Goal: Entertainment & Leisure: Consume media (video, audio)

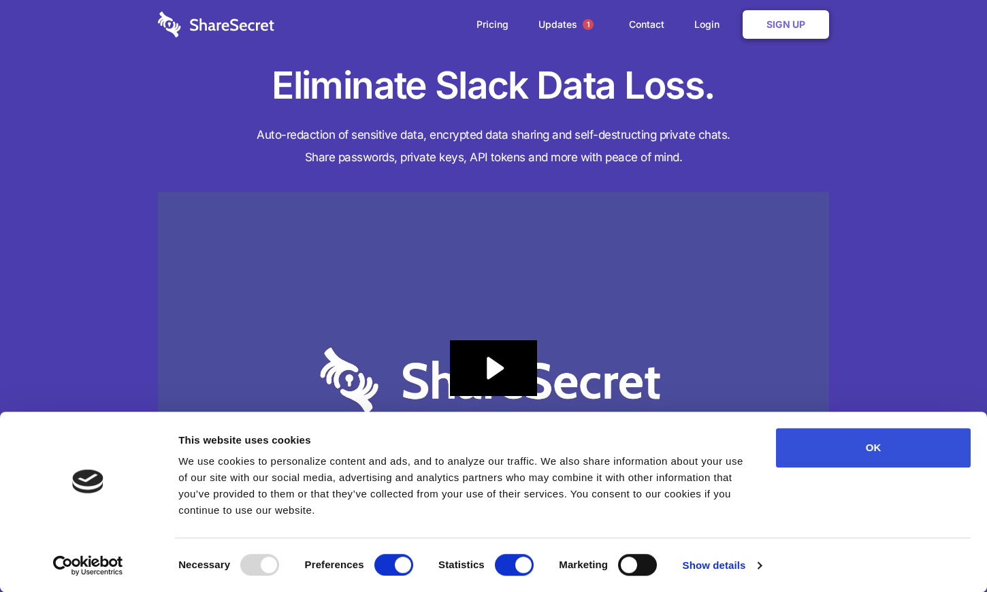
click at [861, 442] on button "OK" at bounding box center [873, 447] width 195 height 39
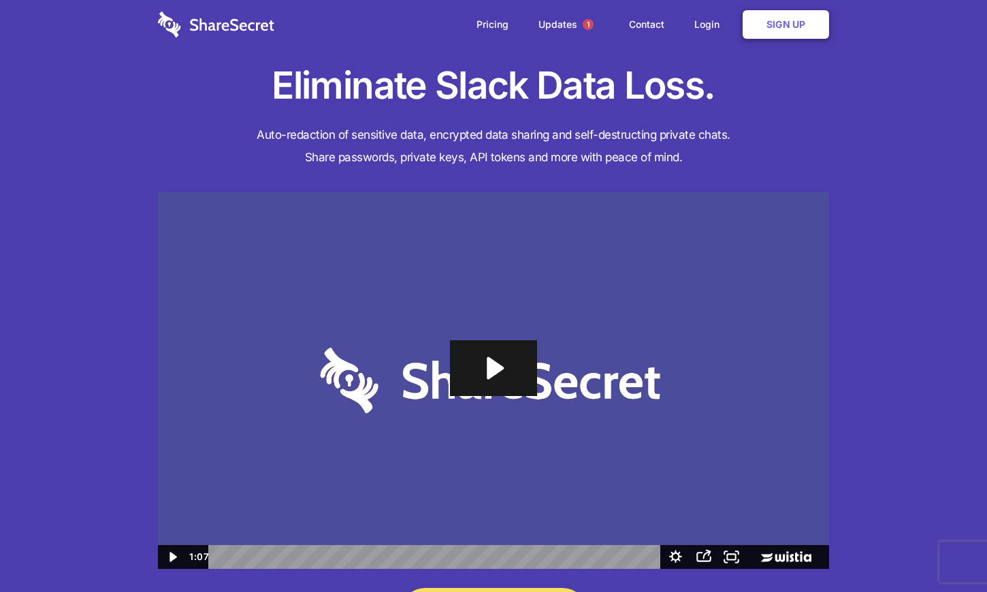
click at [491, 370] on icon "Play Video: Sharesecret Slack Extension" at bounding box center [495, 368] width 17 height 22
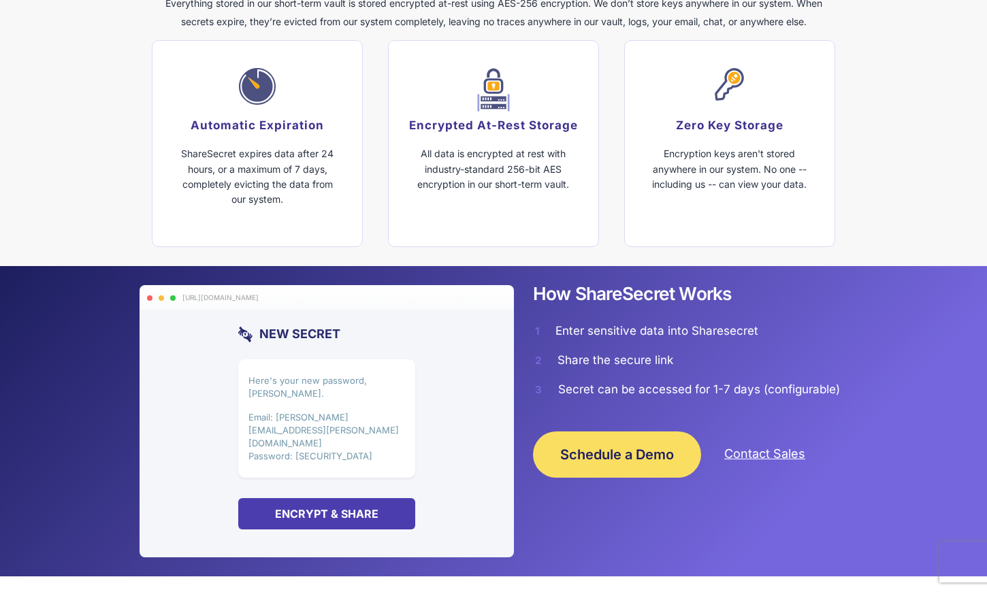
scroll to position [885, 0]
